Goal: Task Accomplishment & Management: Use online tool/utility

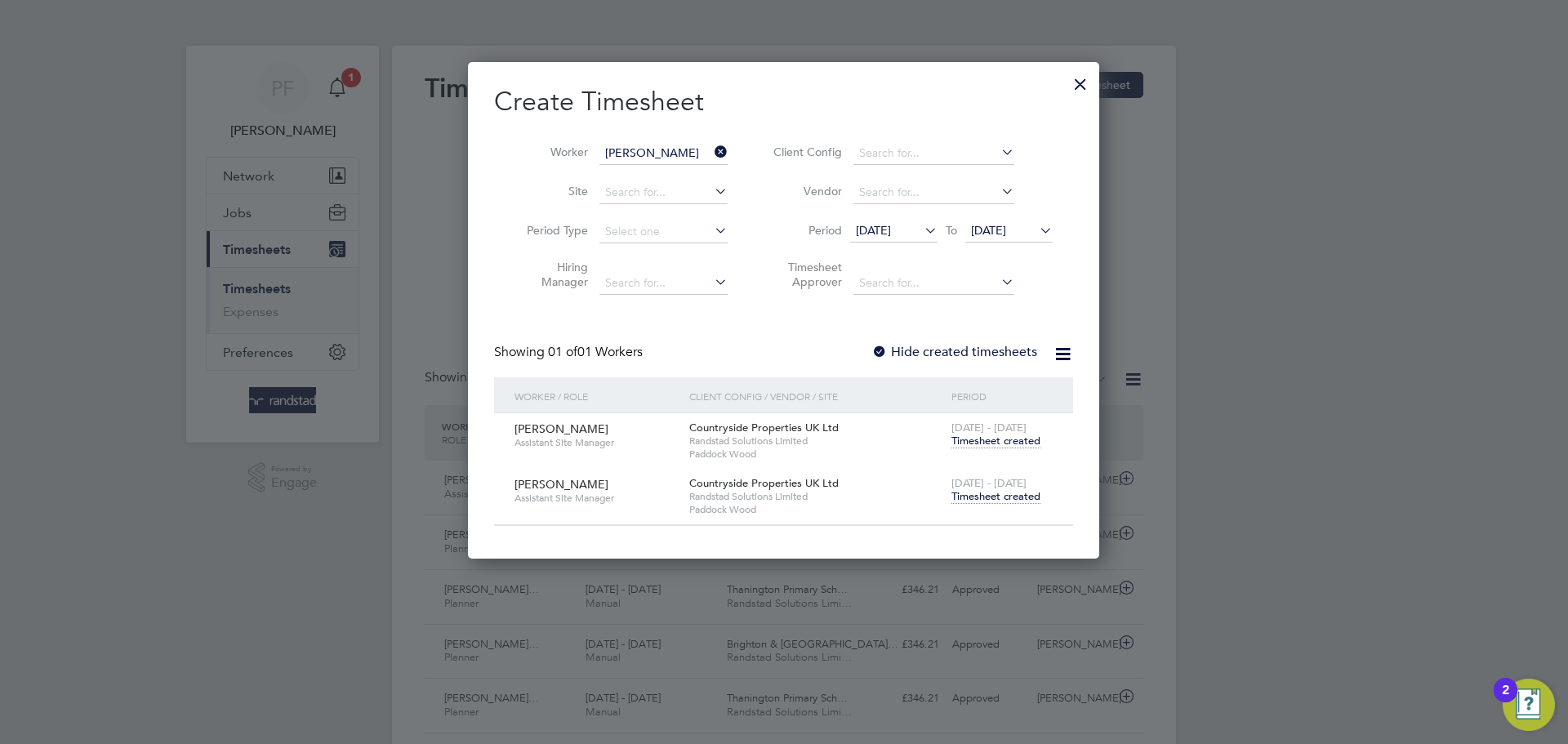
click at [1072, 77] on div at bounding box center [1081, 80] width 30 height 30
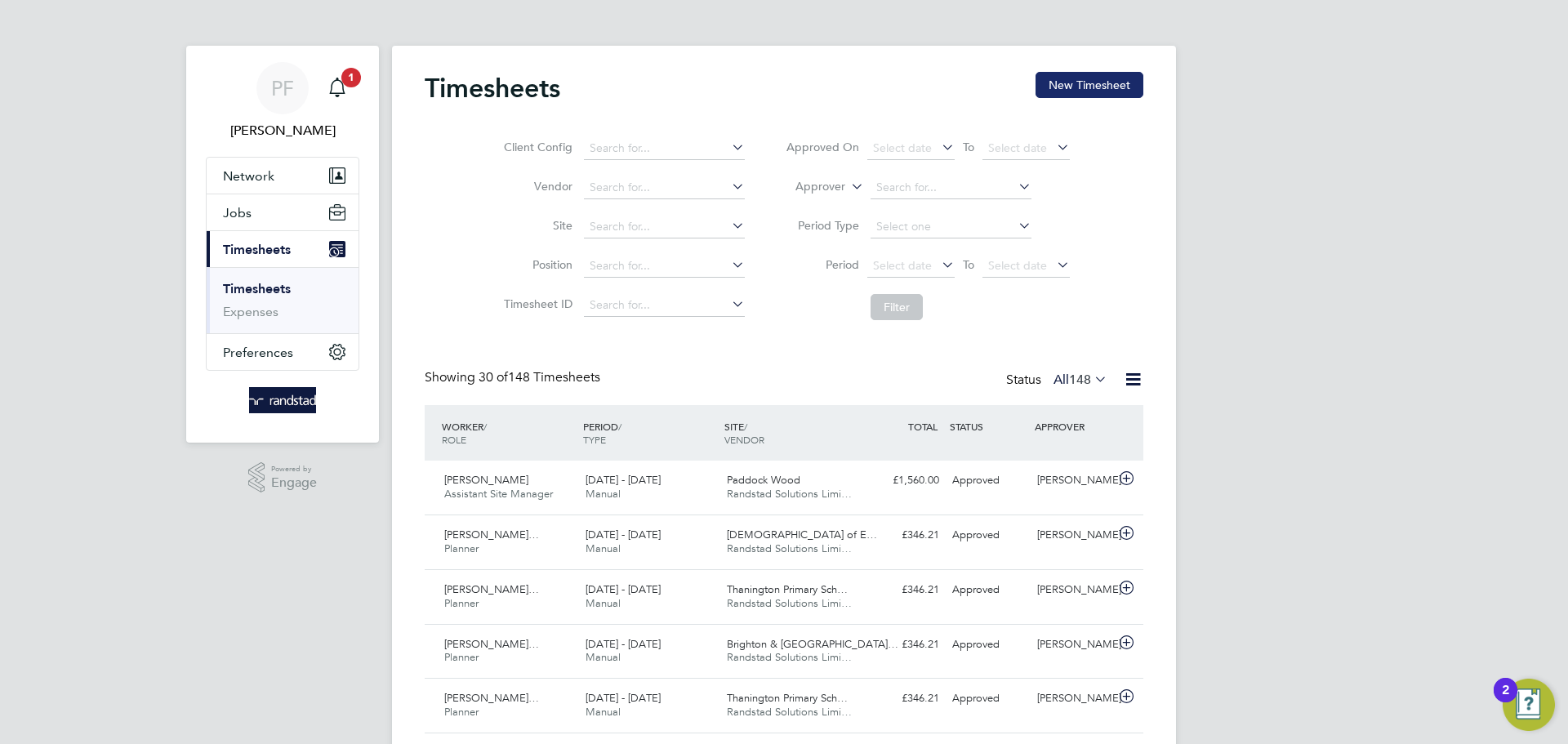
click at [1058, 86] on button "New Timesheet" at bounding box center [1089, 85] width 108 height 26
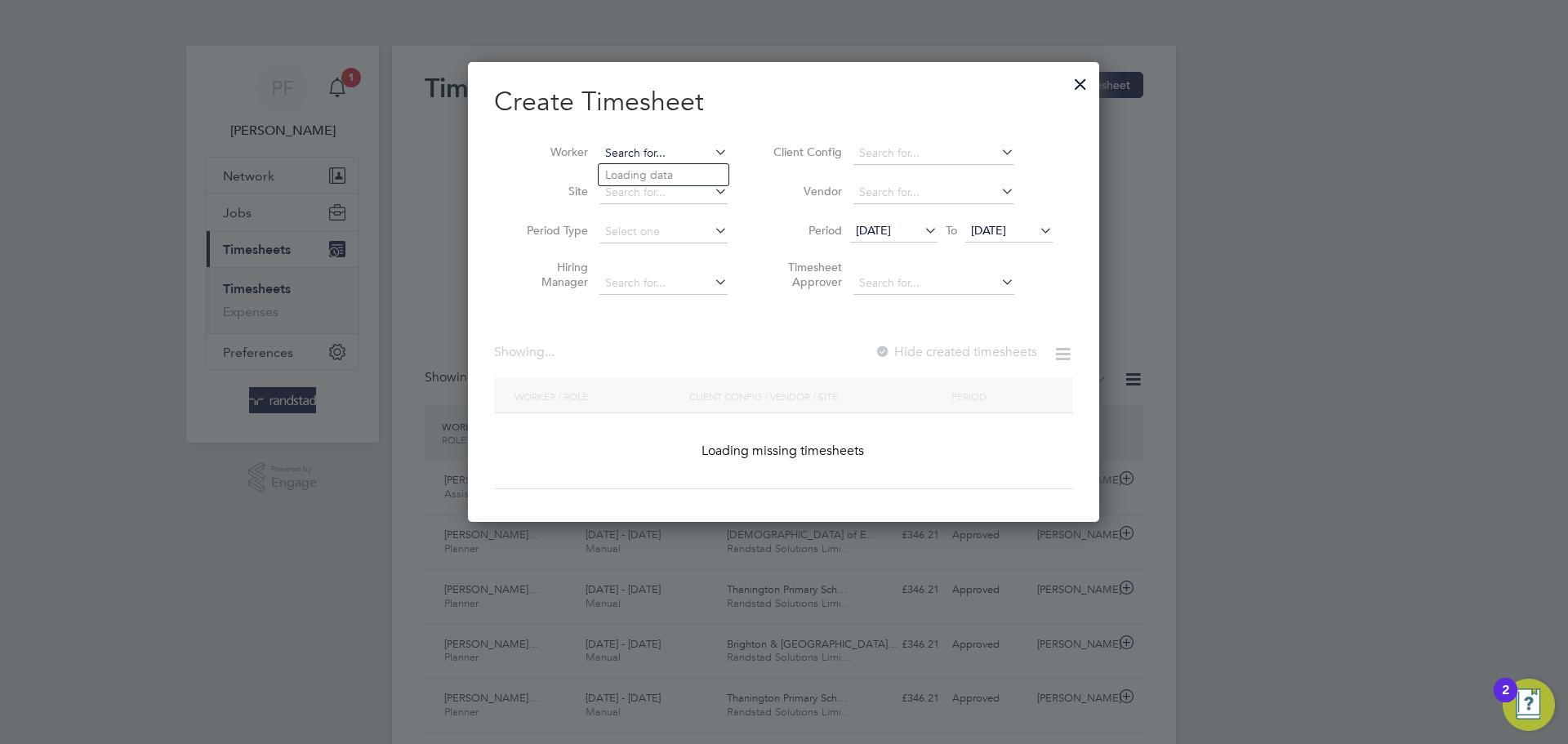
click at [688, 146] on input at bounding box center [663, 153] width 128 height 23
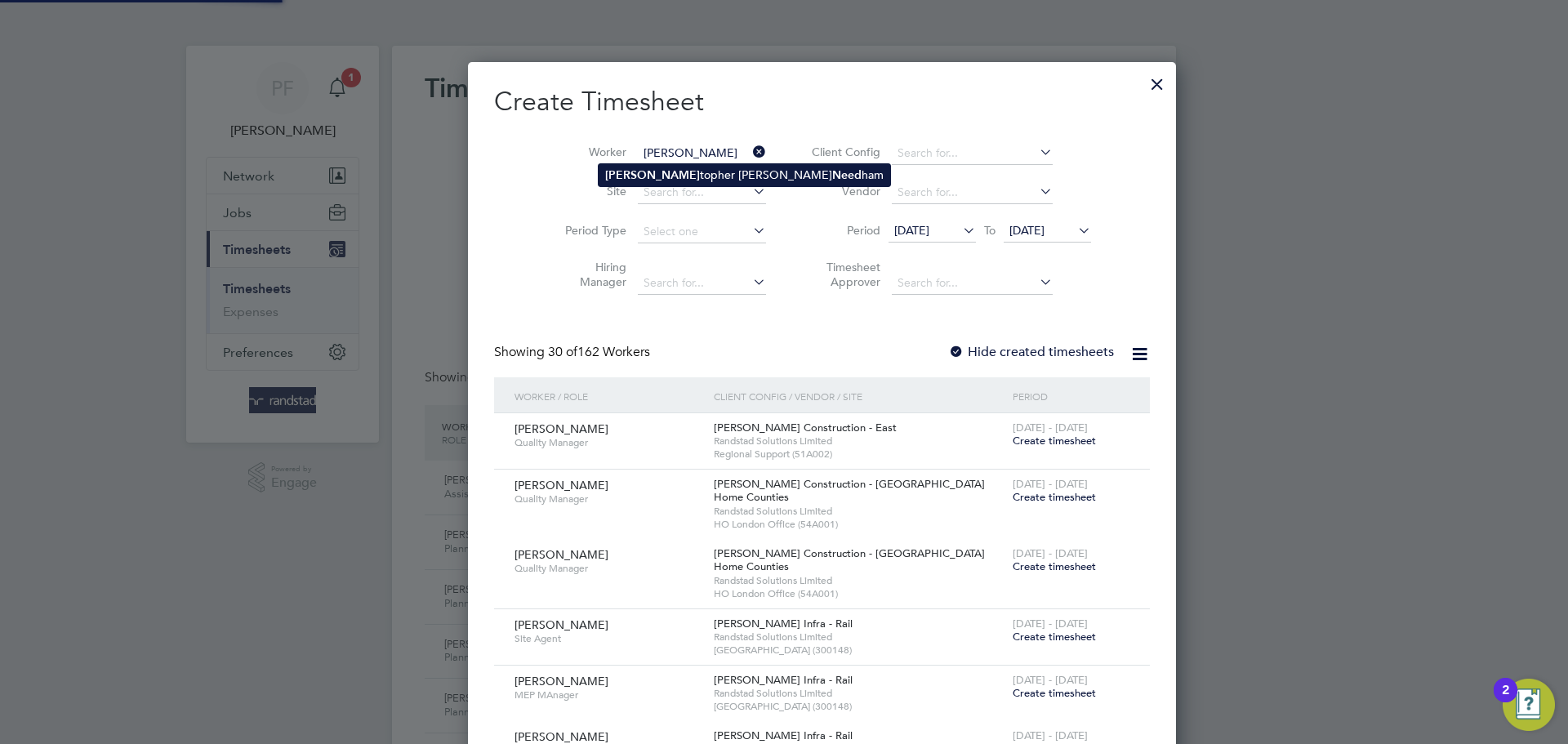
click at [832, 175] on b "Need" at bounding box center [847, 175] width 30 height 14
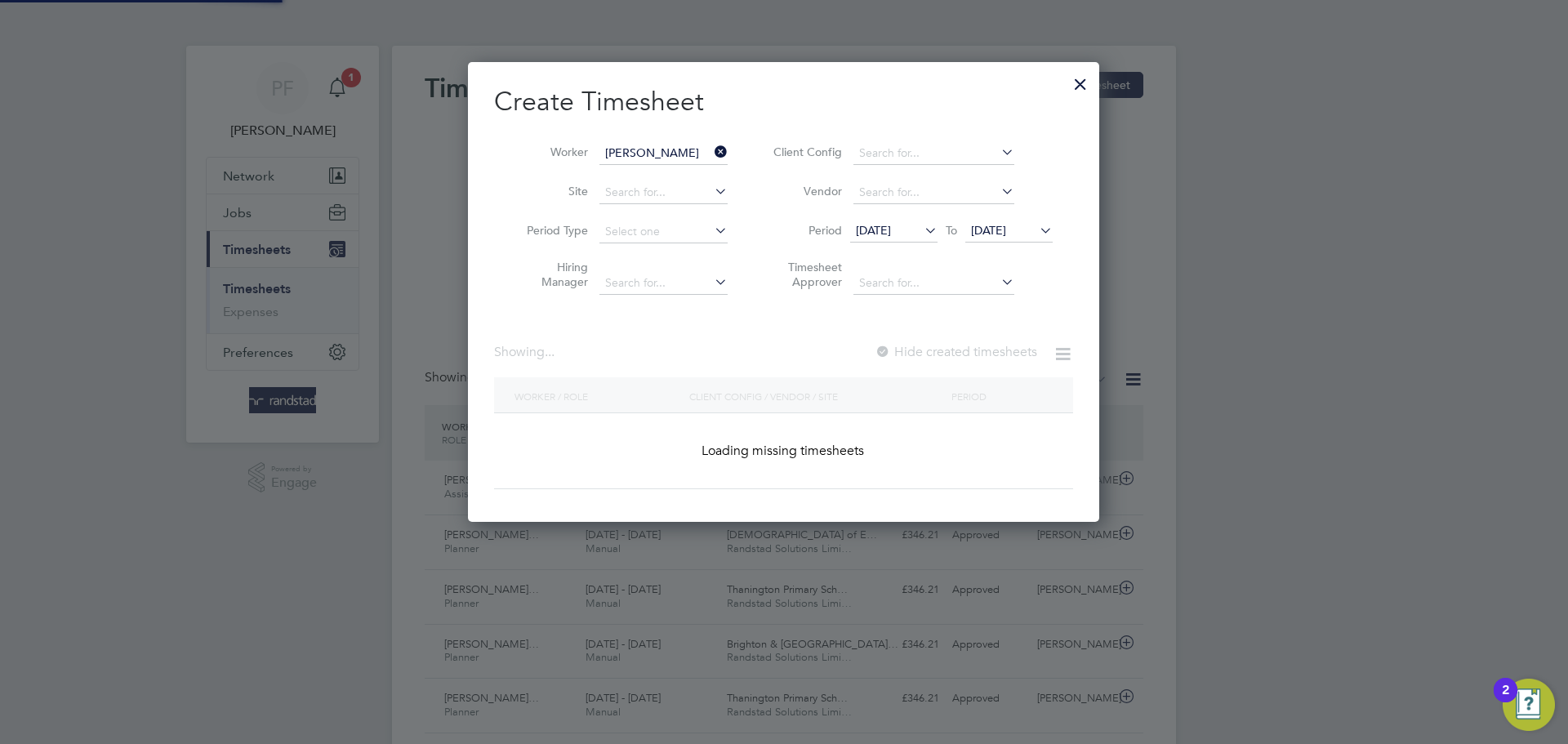
type input "[PERSON_NAME]"
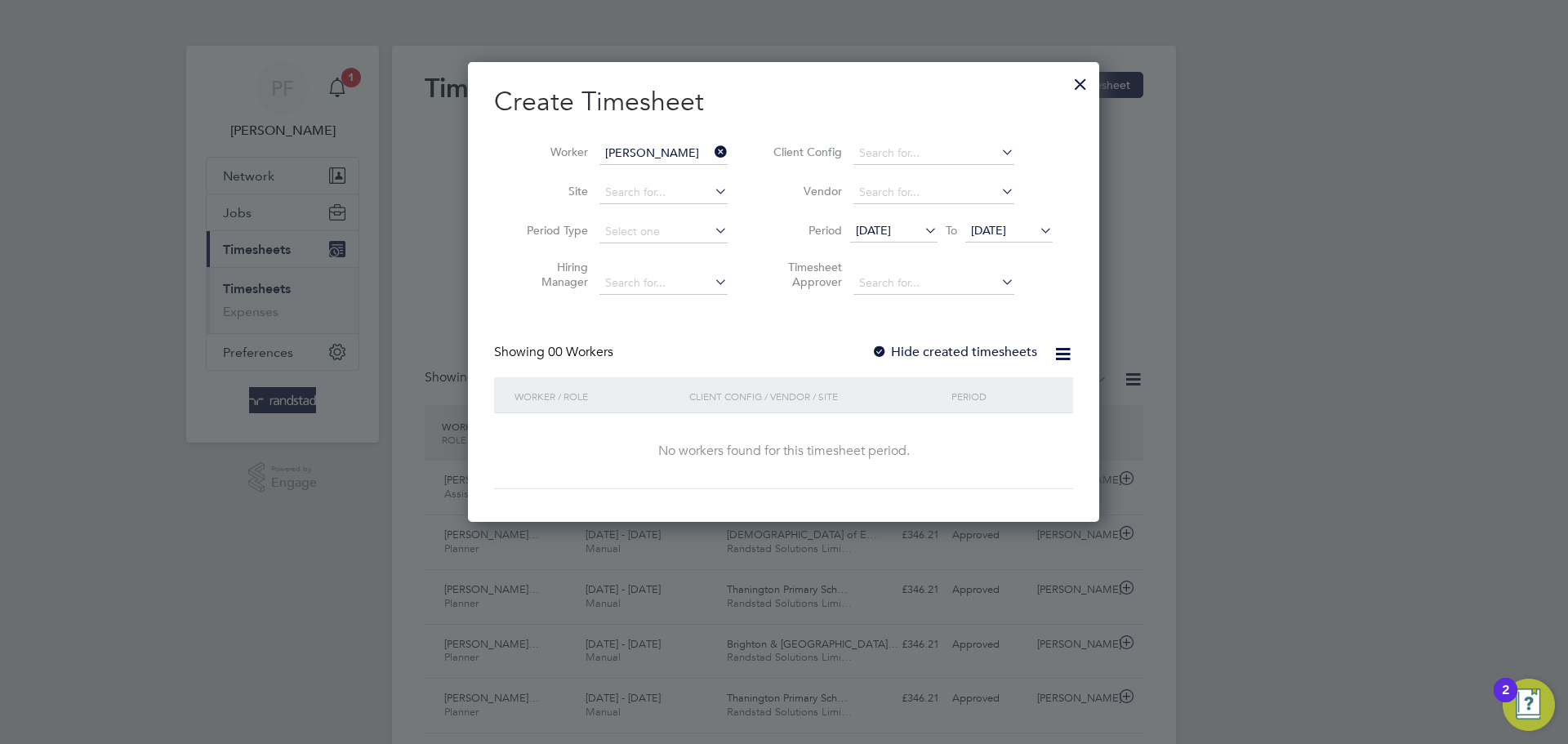
click at [891, 344] on label "Hide created timesheets" at bounding box center [954, 351] width 166 height 16
click at [887, 344] on div at bounding box center [879, 352] width 16 height 16
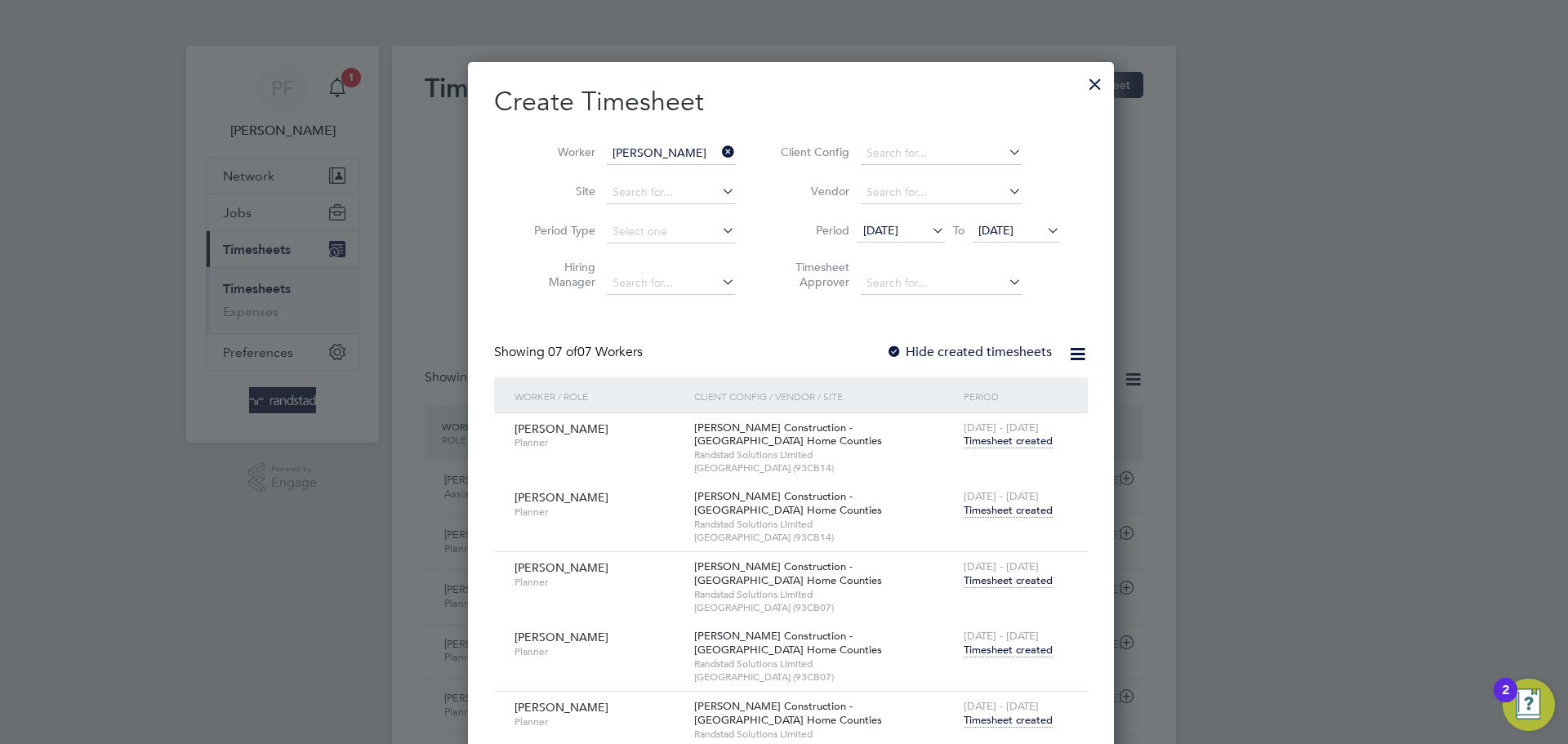
click at [991, 515] on span "Timesheet created" at bounding box center [1008, 510] width 89 height 14
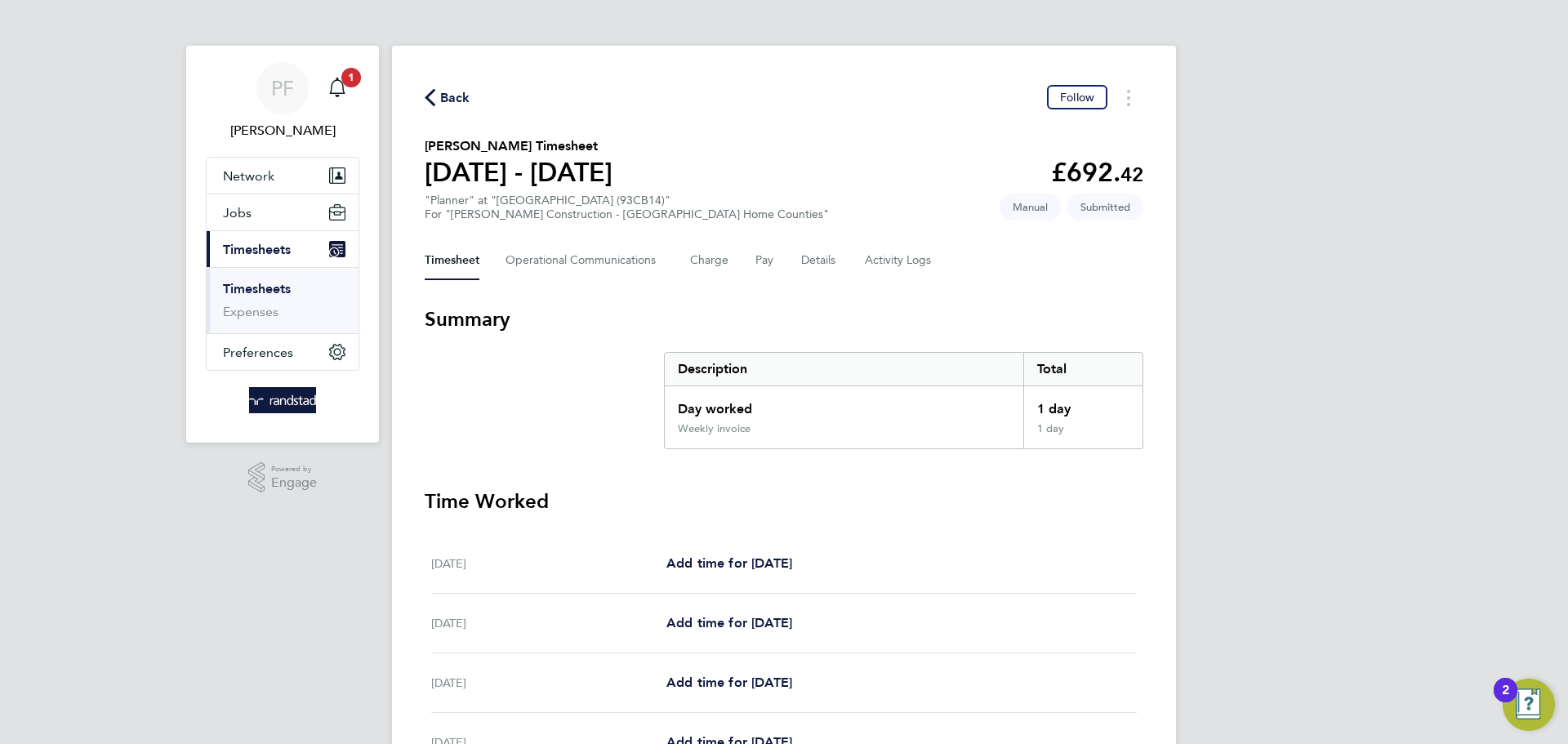
click at [457, 115] on div "Back Follow [PERSON_NAME] Timesheet [DATE] - [DATE] £692. 42 "Planner" at "[GEO…" at bounding box center [784, 567] width 784 height 1043
click at [449, 103] on span "Back" at bounding box center [456, 98] width 31 height 20
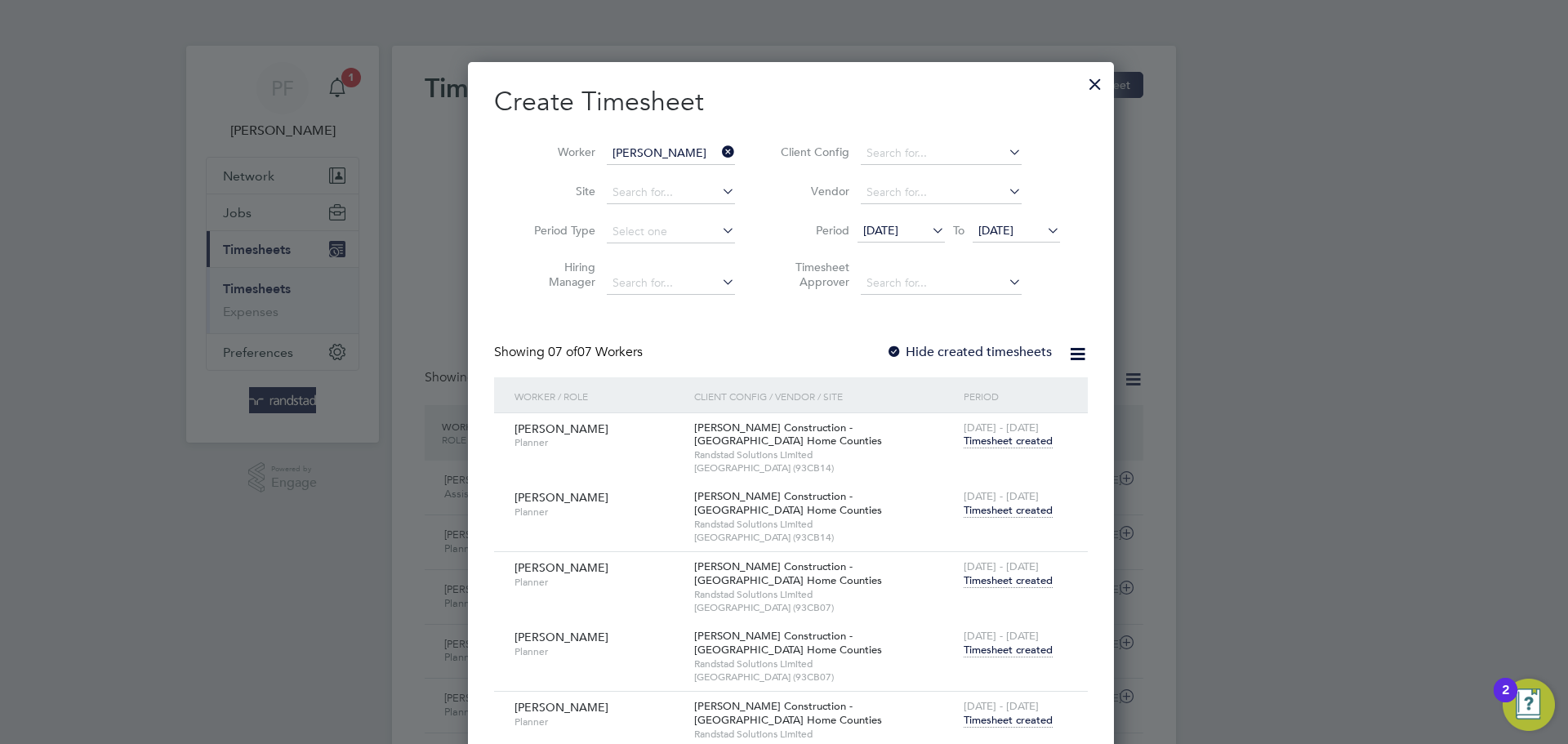
click at [1087, 75] on div at bounding box center [1095, 80] width 30 height 30
